Goal: Information Seeking & Learning: Learn about a topic

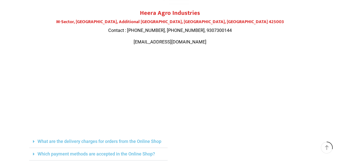
scroll to position [67, 0]
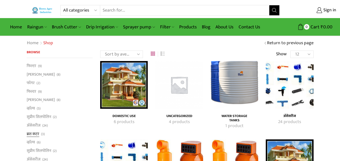
click at [39, 134] on link "ब्रश कटर" at bounding box center [33, 134] width 13 height 9
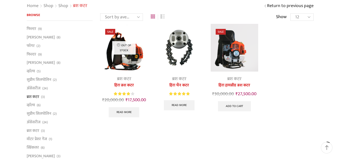
scroll to position [36, 0]
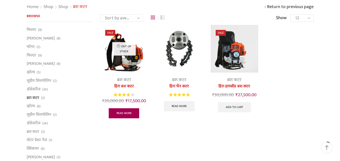
click at [126, 114] on link "Read more" at bounding box center [124, 113] width 31 height 10
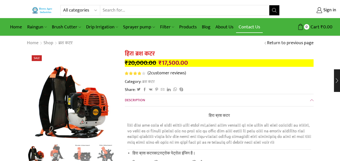
click at [244, 26] on link "Contact Us" at bounding box center [249, 27] width 27 height 12
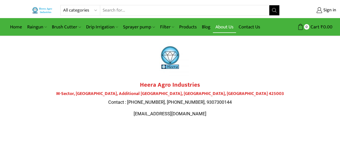
click at [224, 26] on link "About Us" at bounding box center [224, 27] width 23 height 12
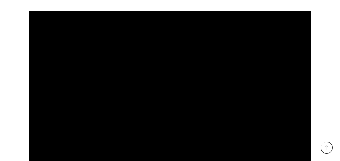
scroll to position [115, 0]
